Goal: Task Accomplishment & Management: Manage account settings

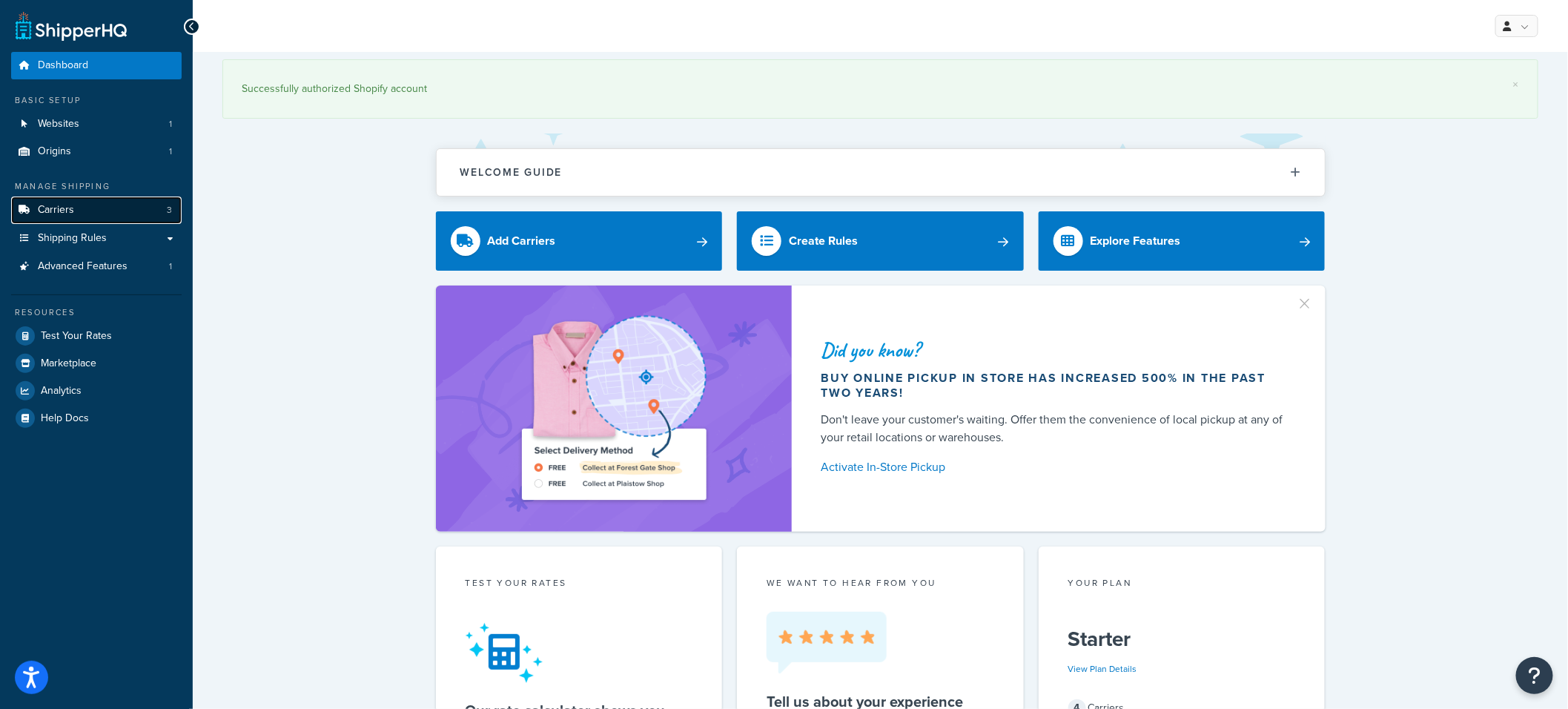
click at [118, 207] on link "Carriers 3" at bounding box center [96, 210] width 171 height 27
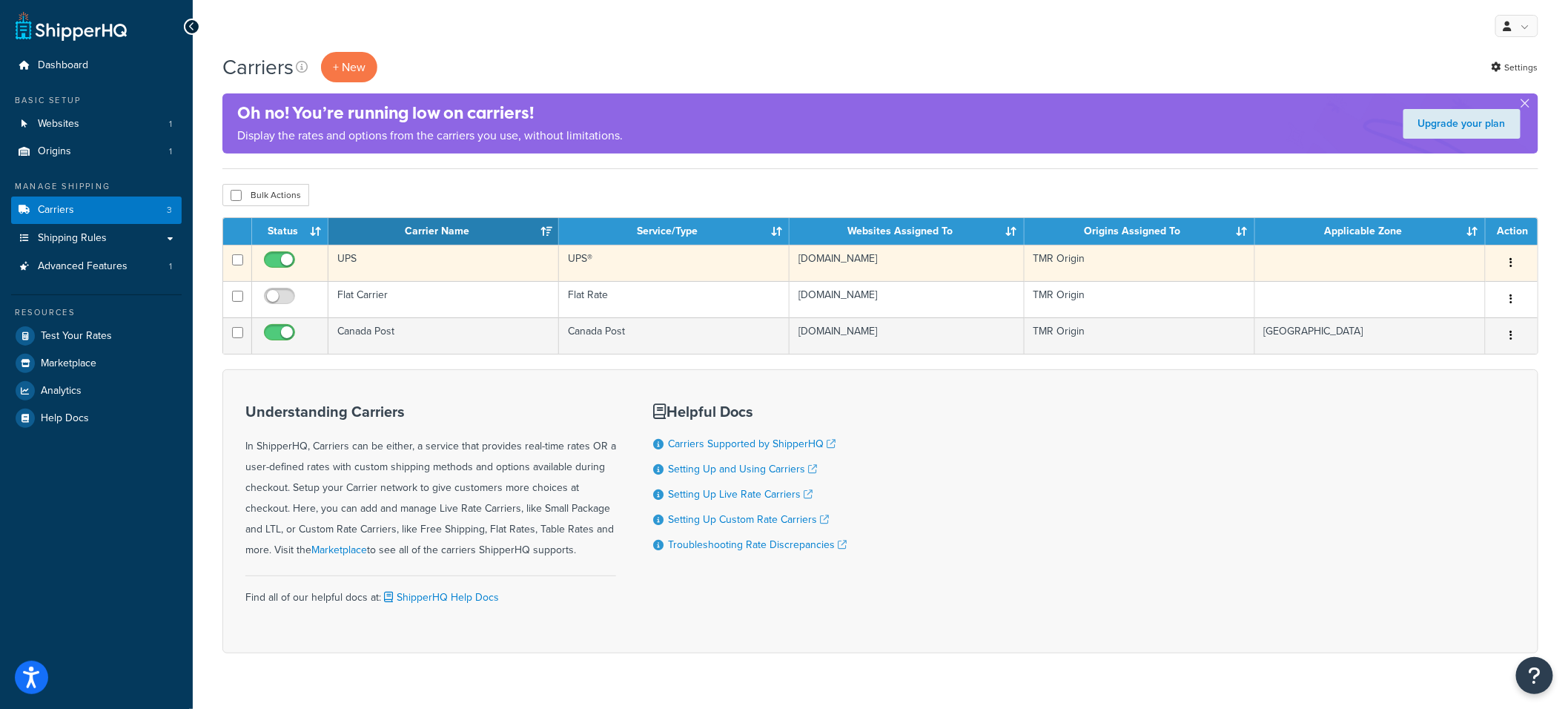
click at [452, 258] on td "UPS" at bounding box center [443, 263] width 231 height 36
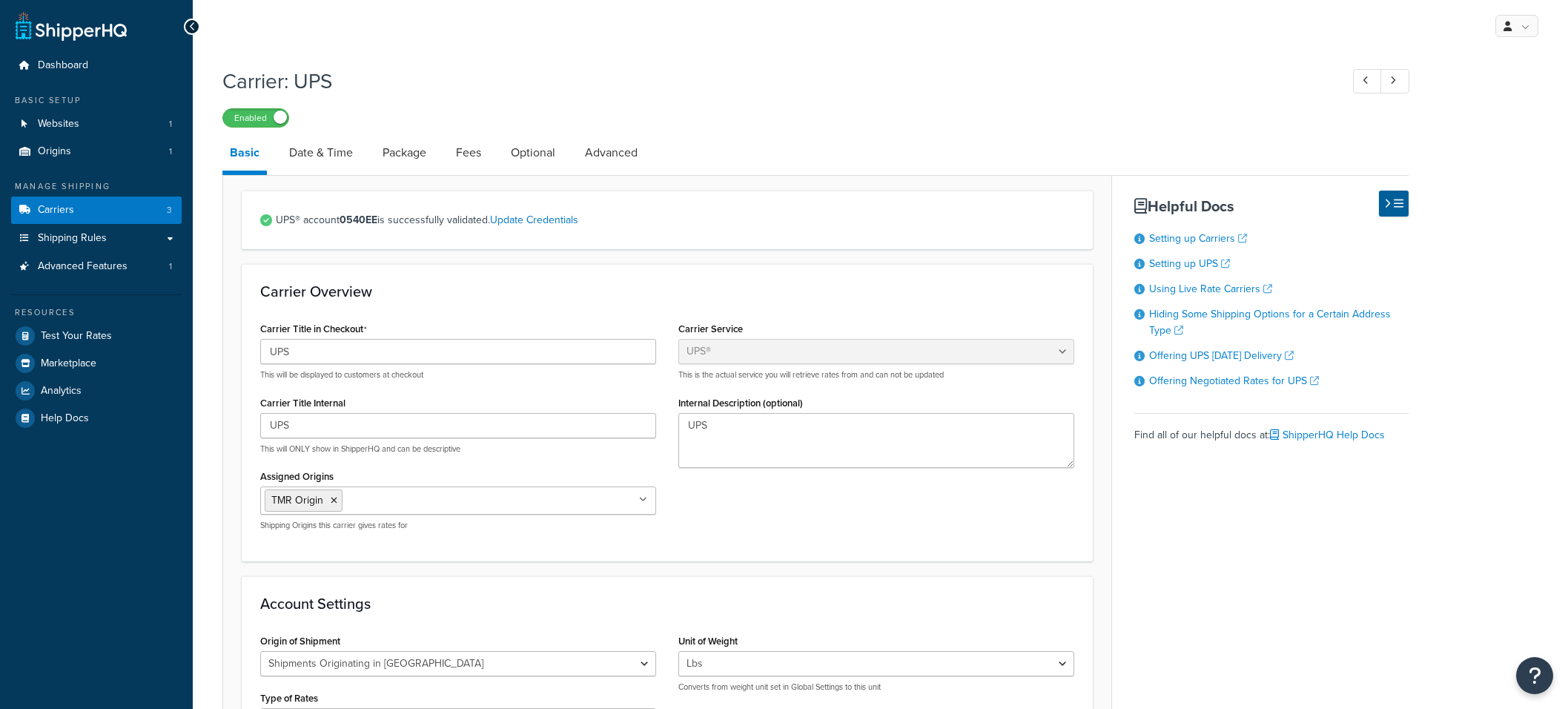
select select "ups"
select select "can"
click at [336, 150] on link "Date & Time" at bounding box center [321, 152] width 79 height 35
select select "yMMMEd"
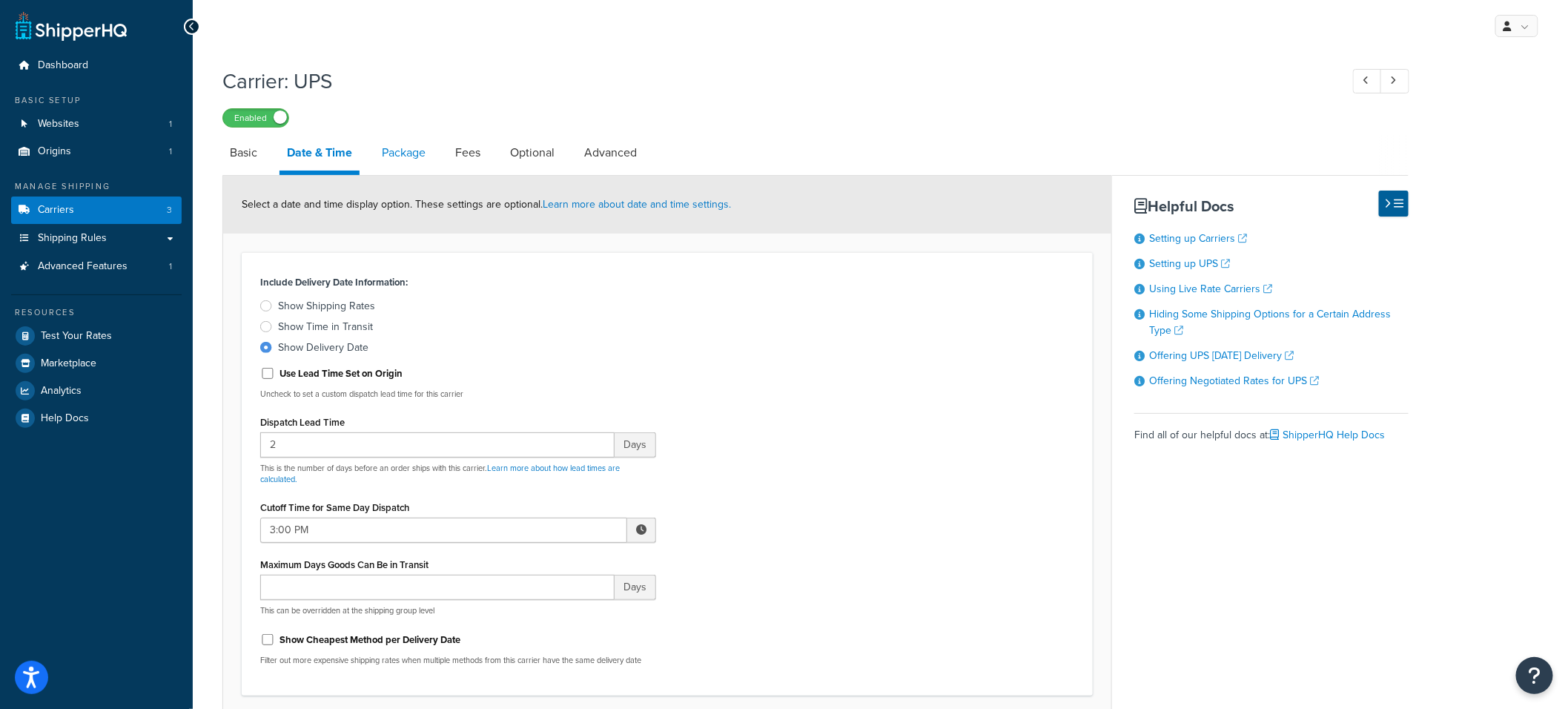
click at [413, 150] on link "Package" at bounding box center [403, 152] width 59 height 35
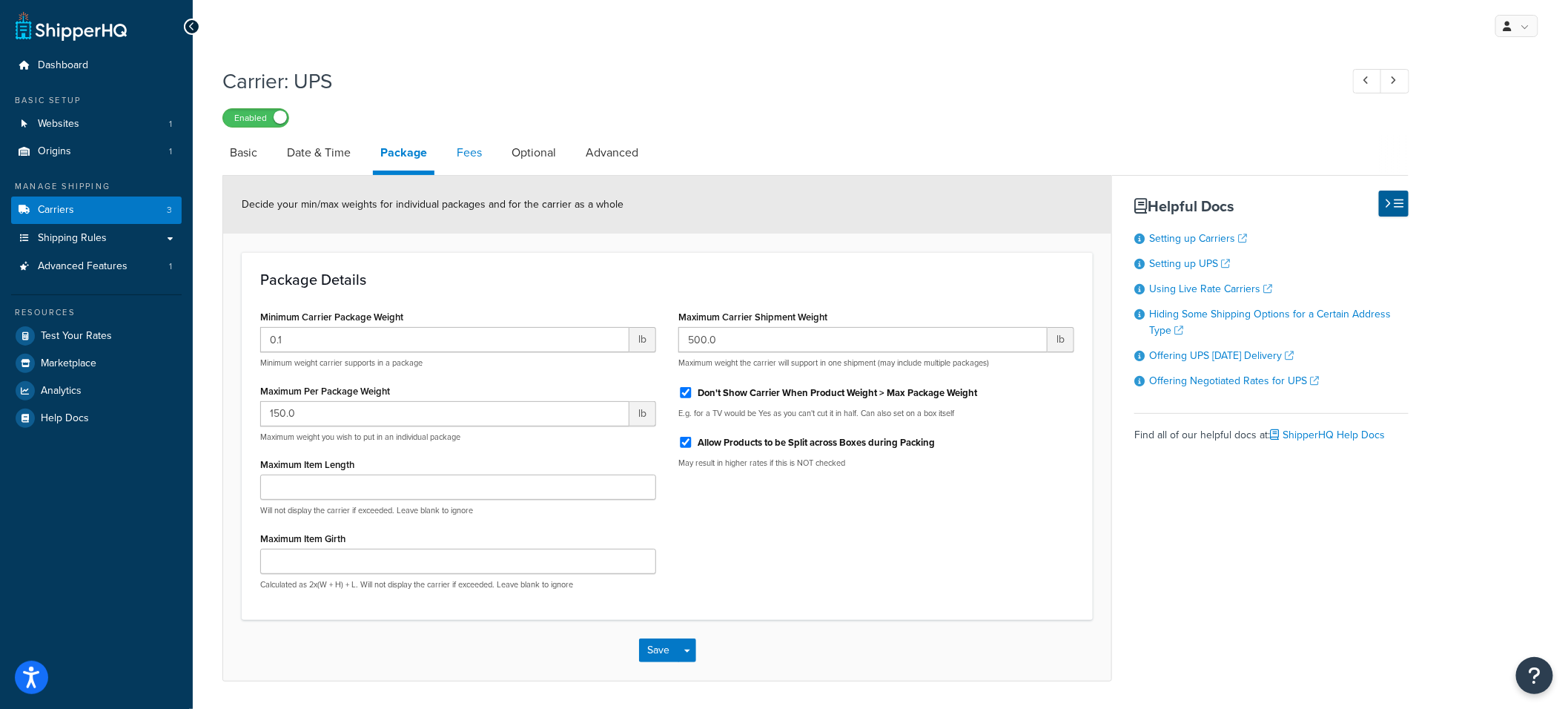
click at [466, 154] on link "Fees" at bounding box center [469, 152] width 40 height 35
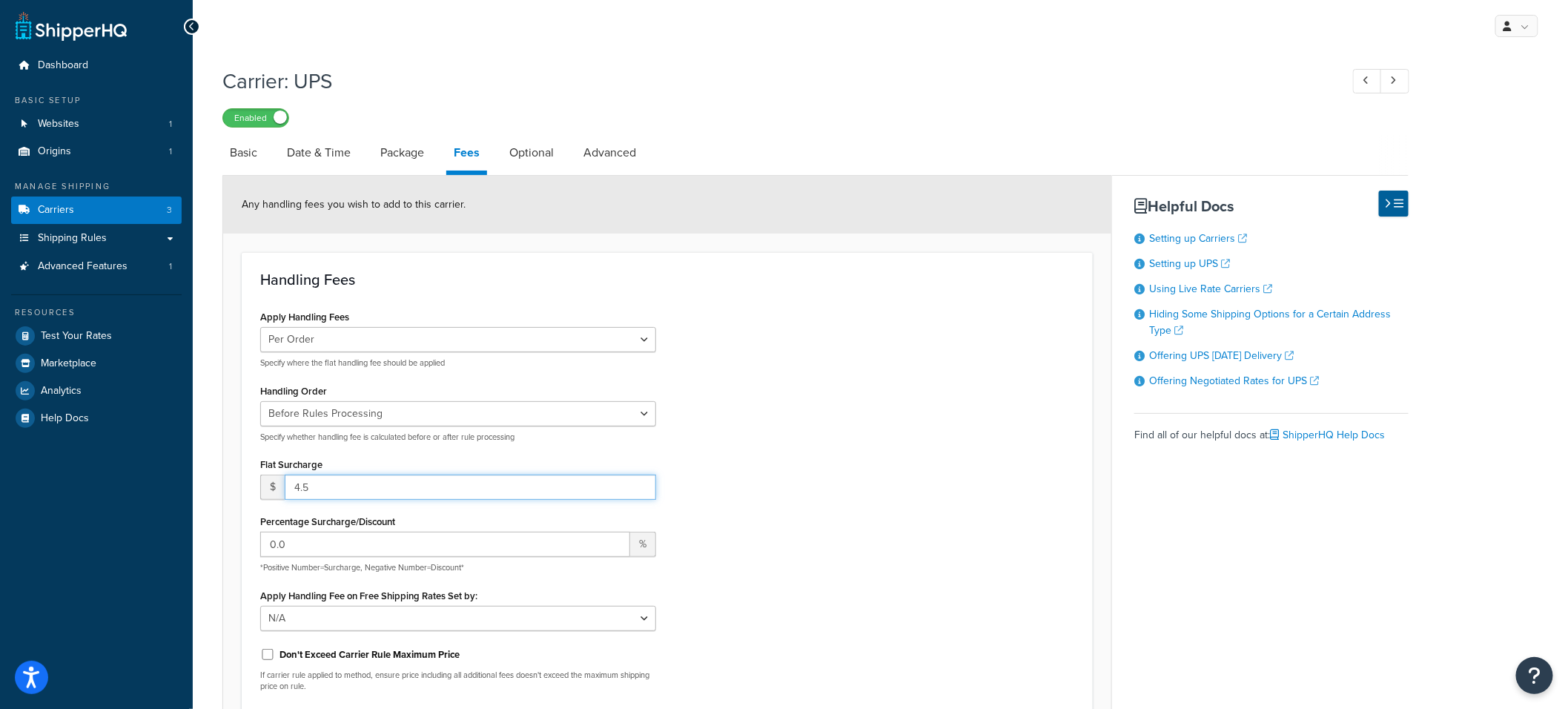
drag, startPoint x: 322, startPoint y: 487, endPoint x: 218, endPoint y: 475, distance: 104.7
click at [218, 475] on div "Carrier: UPS Enabled Basic Date & Time Package Fees Optional Advanced Any handl…" at bounding box center [880, 515] width 1375 height 911
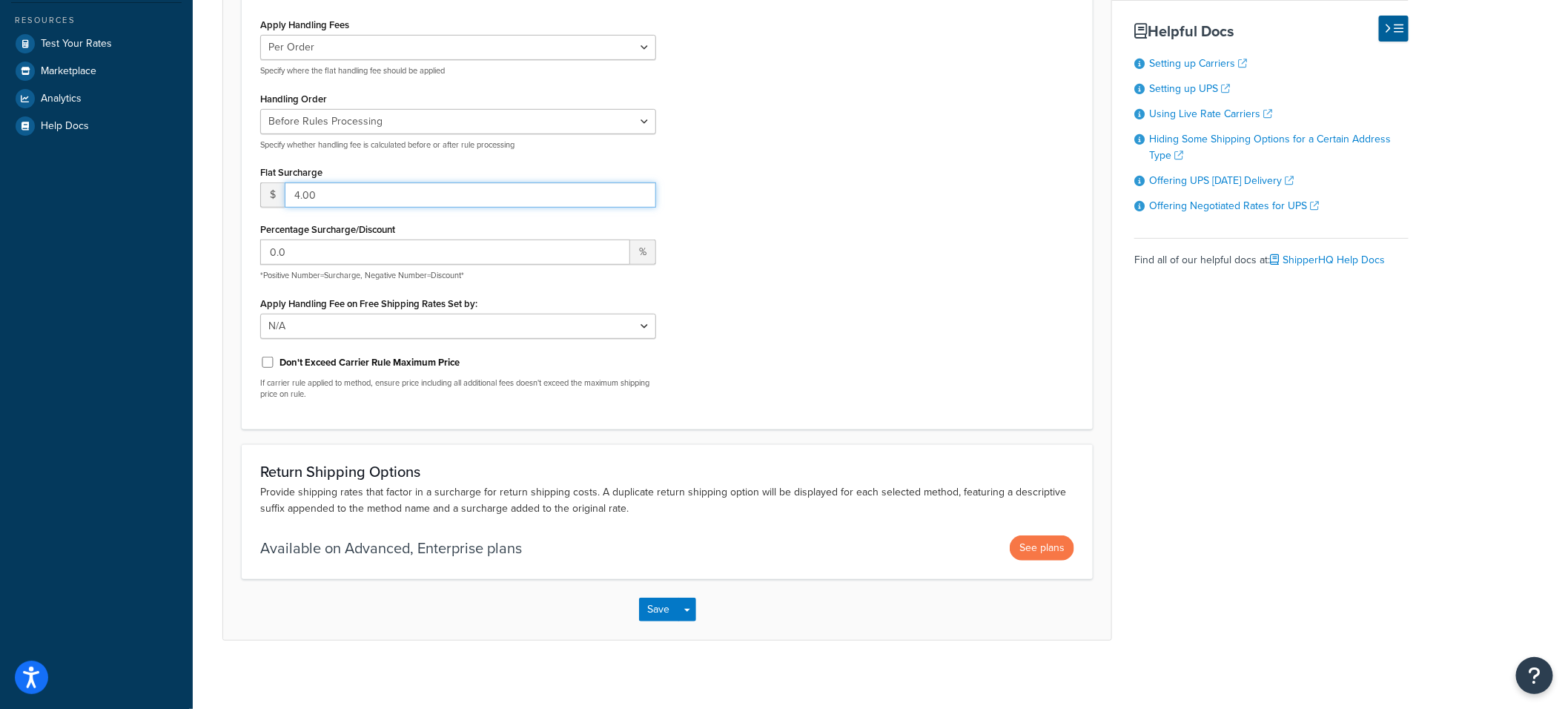
scroll to position [298, 0]
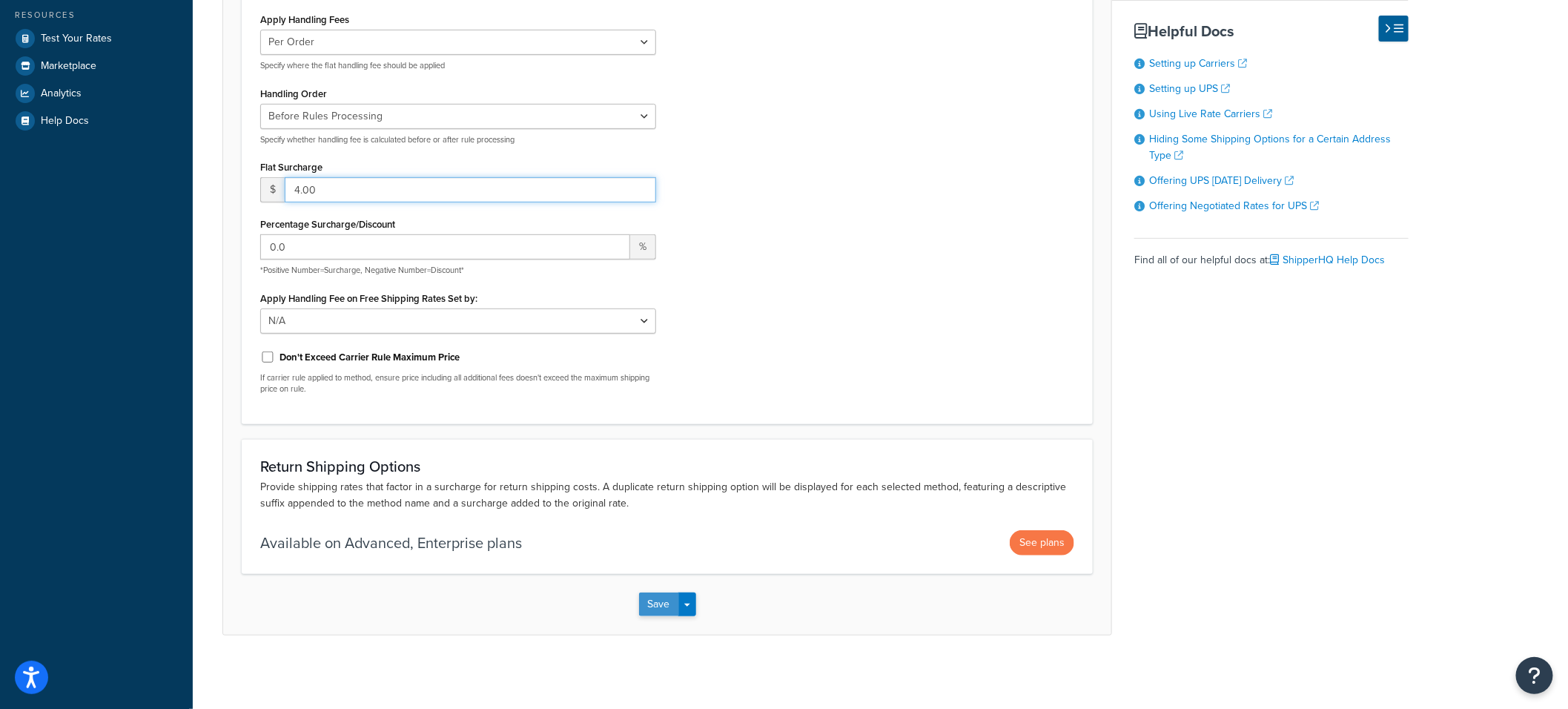
type input "4.00"
click at [657, 597] on button "Save" at bounding box center [659, 604] width 40 height 24
